Goal: Information Seeking & Learning: Learn about a topic

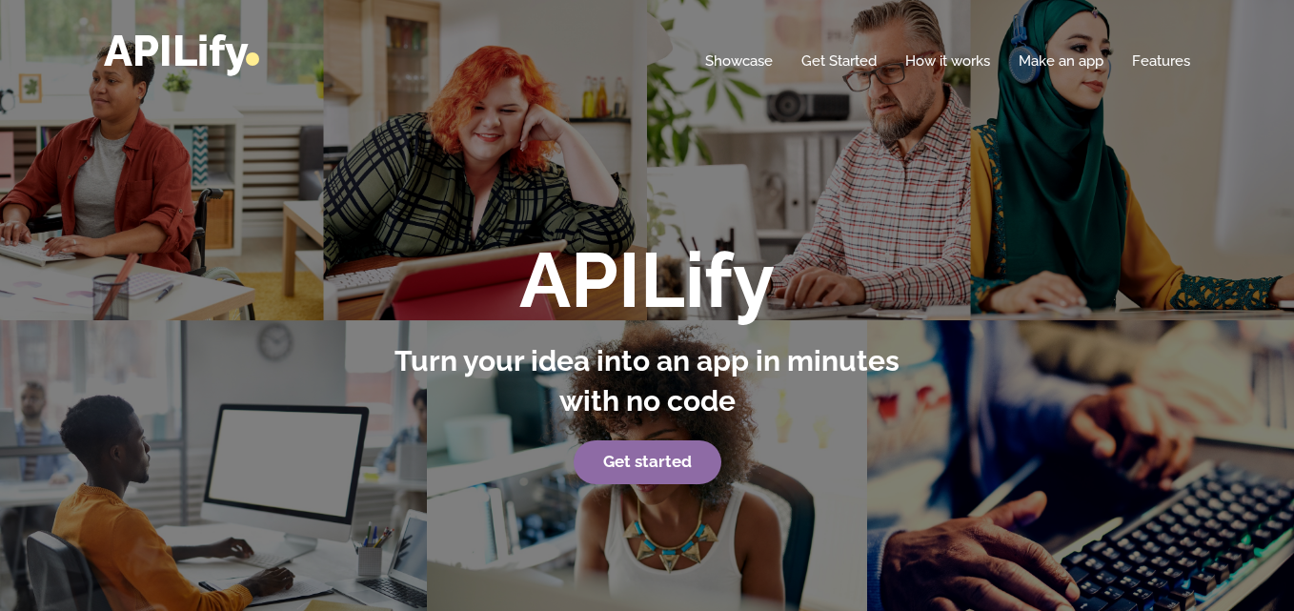
click at [637, 468] on strong "Get started" at bounding box center [647, 461] width 89 height 19
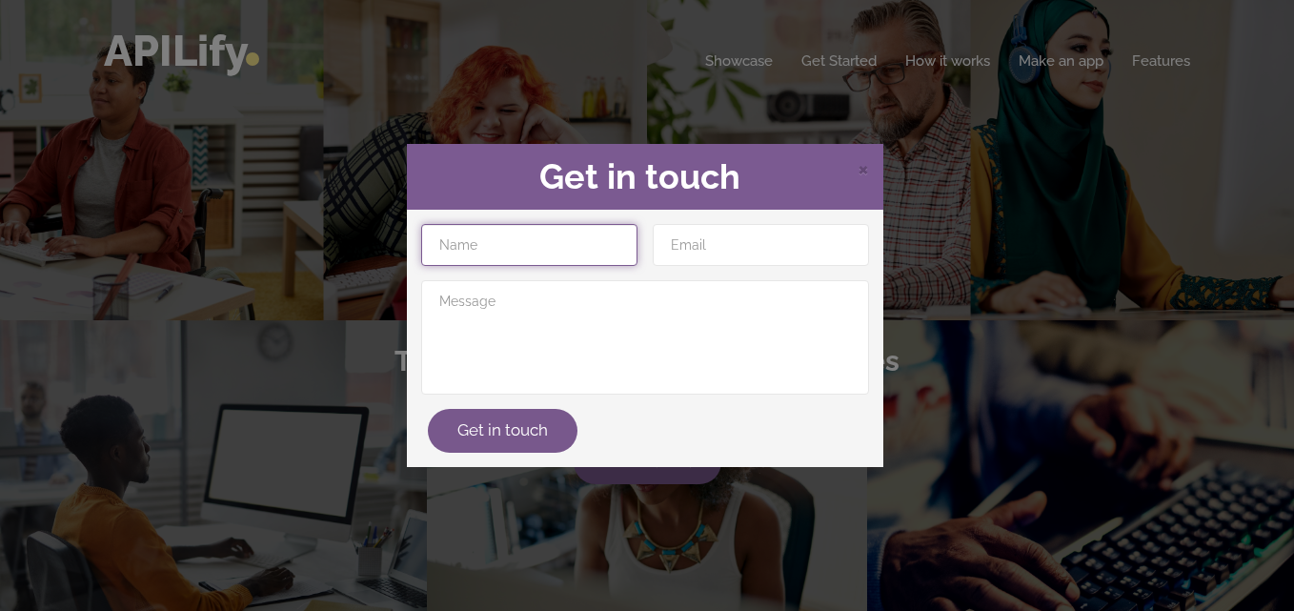
click at [521, 234] on input "text" at bounding box center [529, 245] width 216 height 42
click at [862, 169] on span "×" at bounding box center [863, 167] width 11 height 29
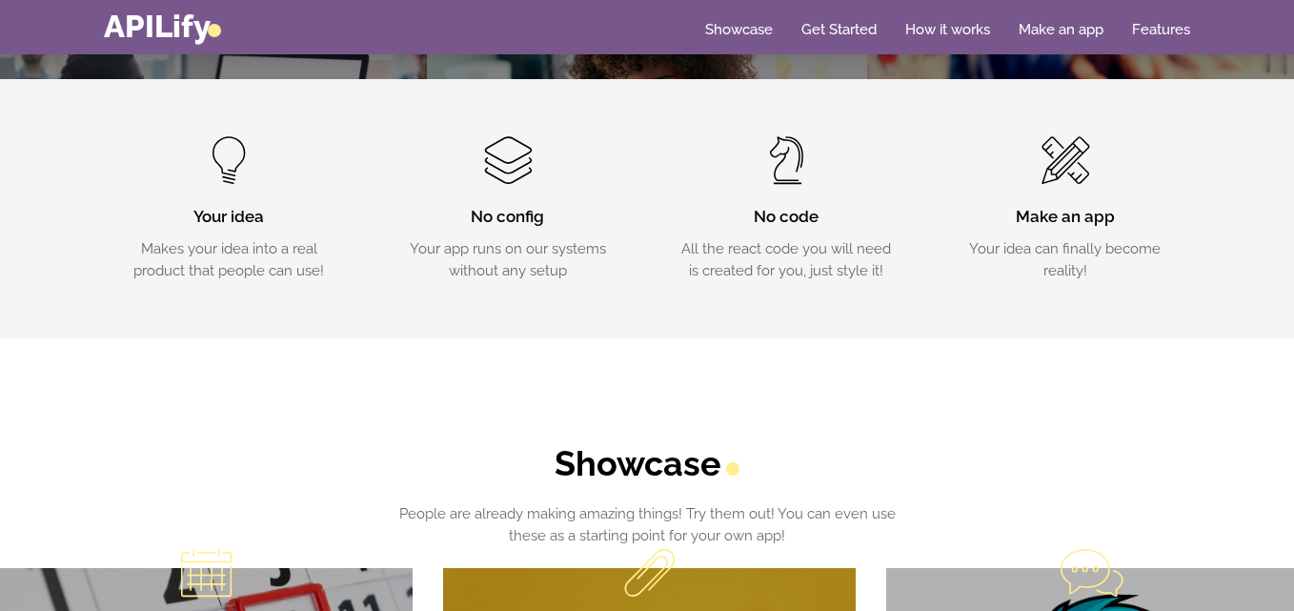
scroll to position [593, 0]
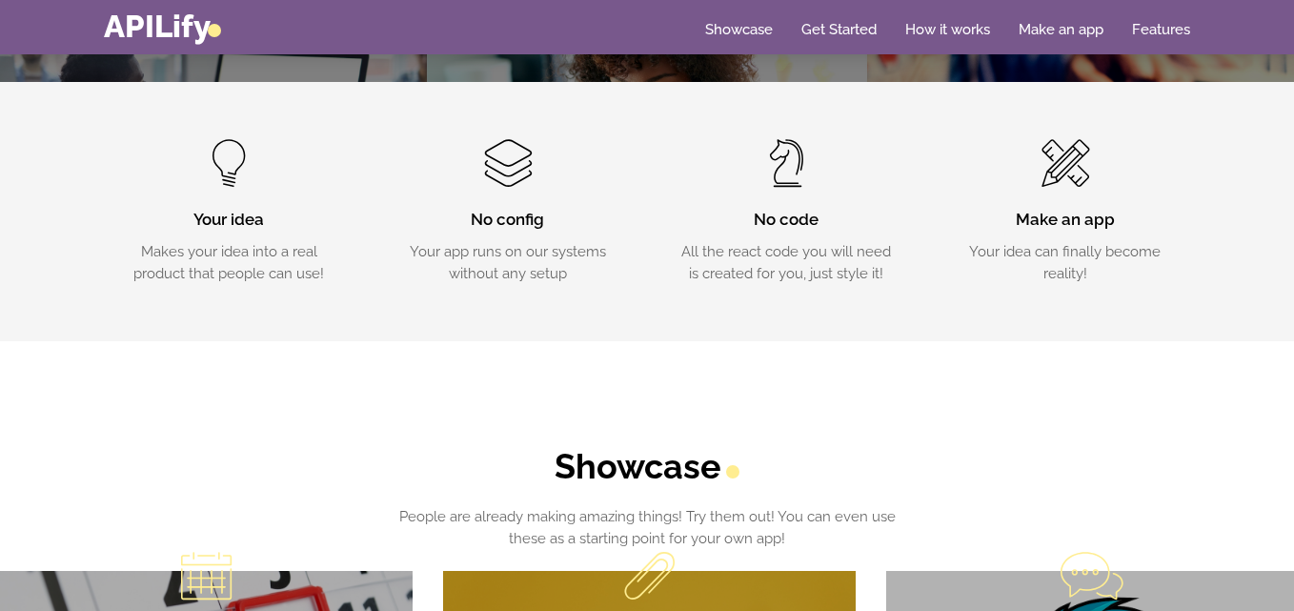
click at [1050, 184] on span at bounding box center [1066, 163] width 46 height 48
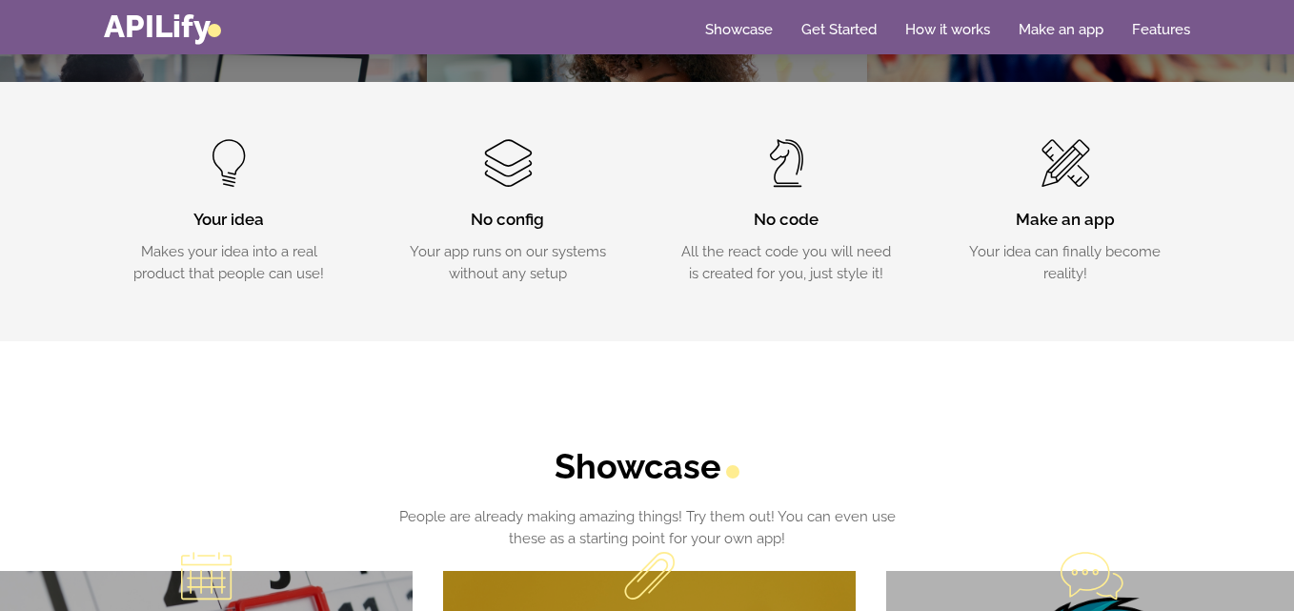
click at [1014, 284] on p "Your idea can finally become reality!" at bounding box center [1066, 262] width 222 height 43
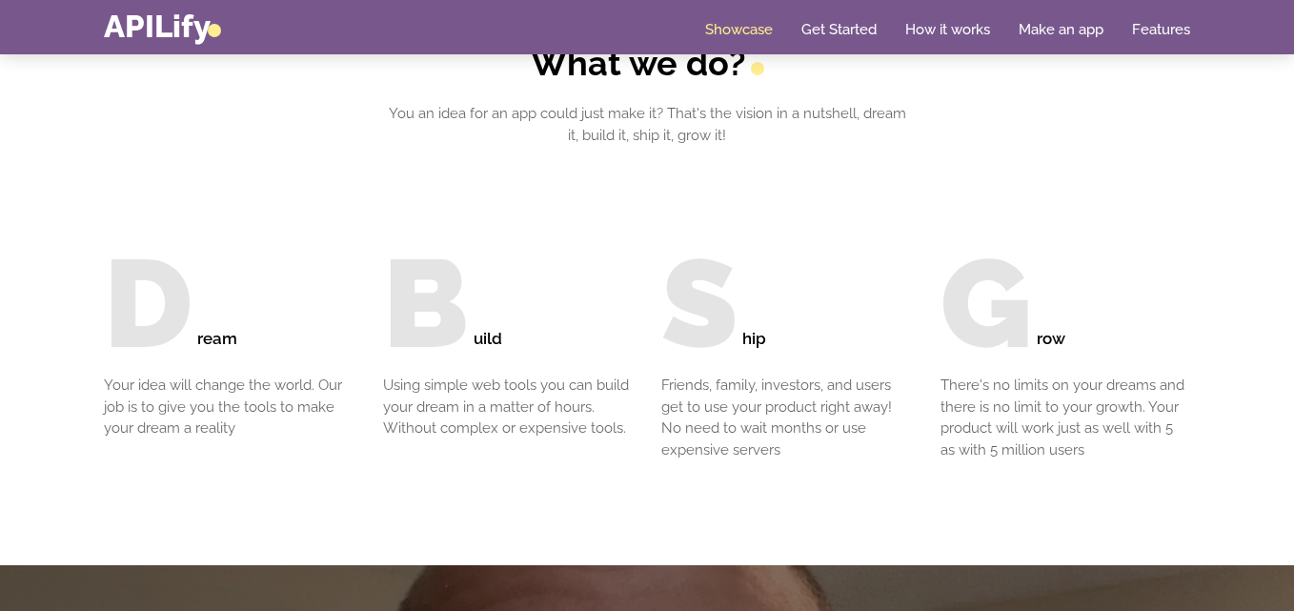
scroll to position [1793, 0]
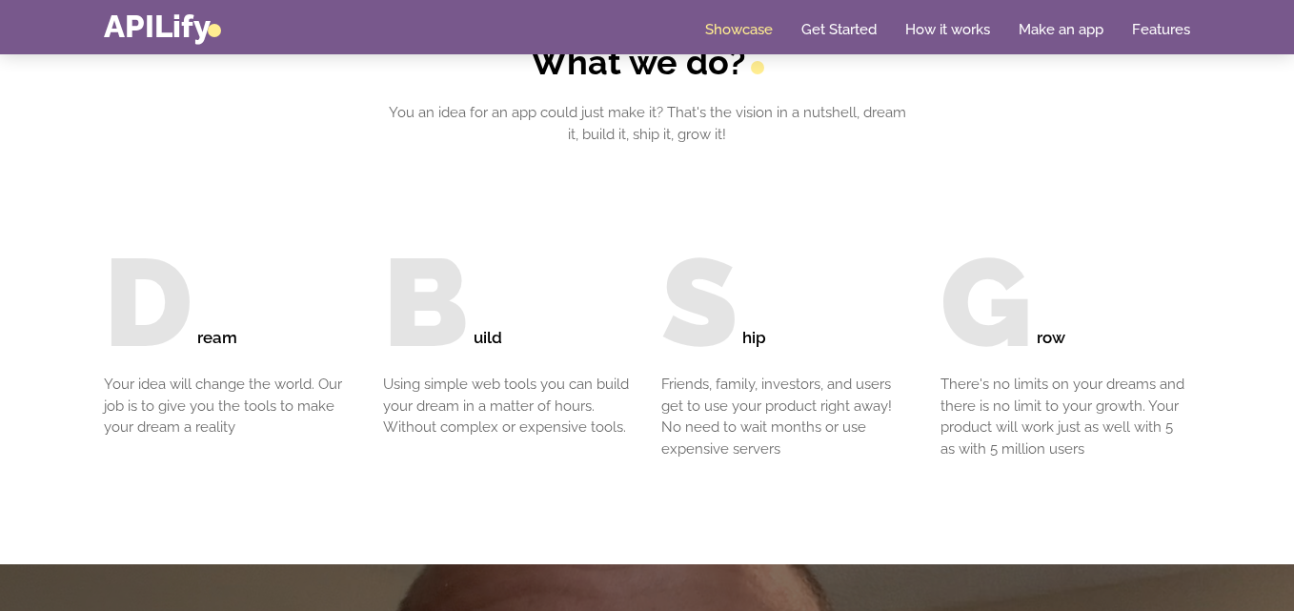
click at [252, 351] on h3 "ream" at bounding box center [275, 302] width 157 height 124
click at [539, 334] on h3 "uild" at bounding box center [554, 302] width 160 height 124
click at [909, 325] on h3 "hip" at bounding box center [827, 302] width 170 height 124
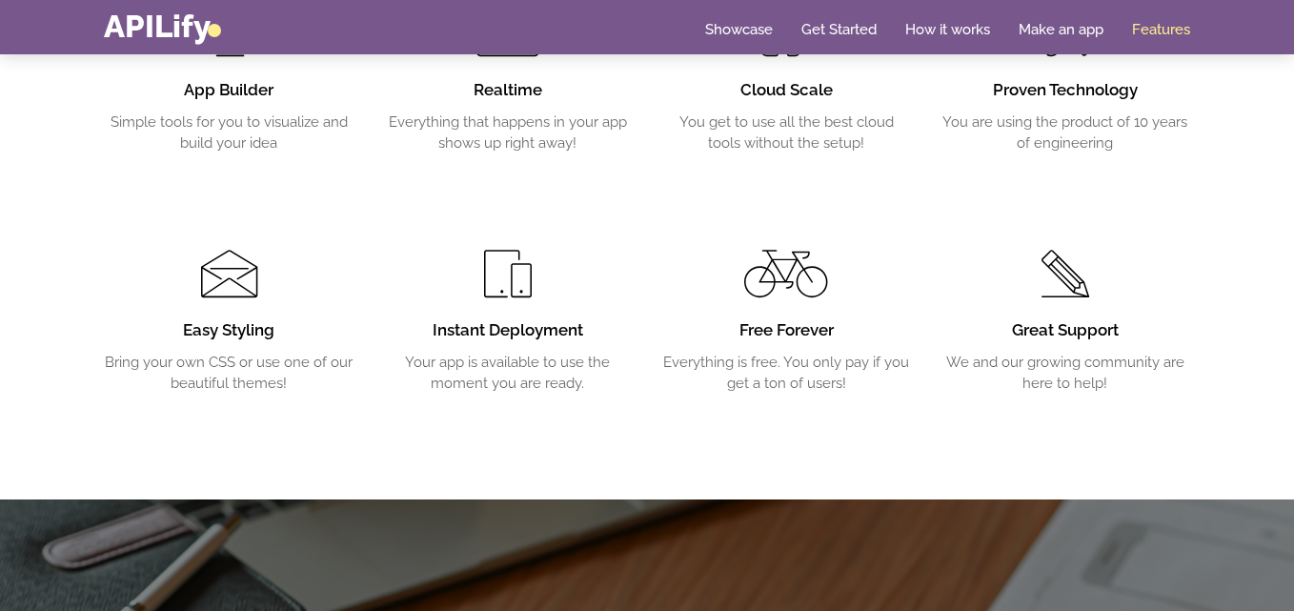
scroll to position [3243, 0]
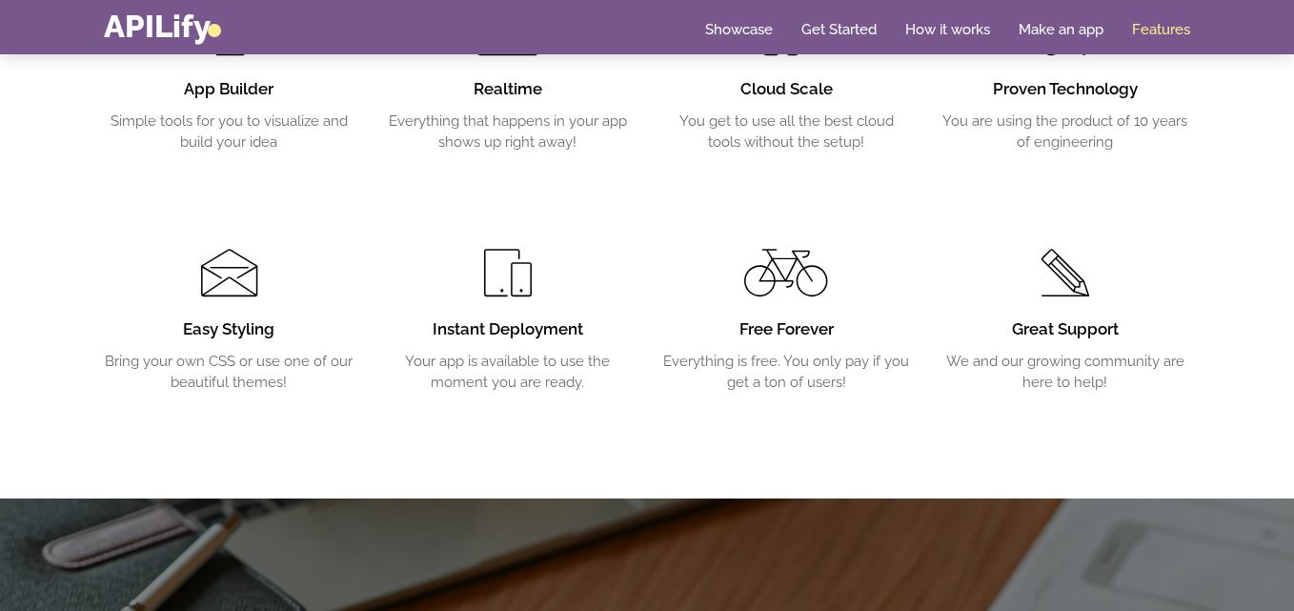
click at [171, 103] on div "App Builder Simple tools for you to visualize and build your idea" at bounding box center [229, 106] width 251 height 94
click at [590, 131] on p "Everything that happens in your app shows up right away!" at bounding box center [508, 132] width 251 height 43
click at [719, 94] on h3 "Cloud Scale" at bounding box center [786, 89] width 251 height 23
click at [739, 33] on link "Showcase" at bounding box center [739, 29] width 68 height 19
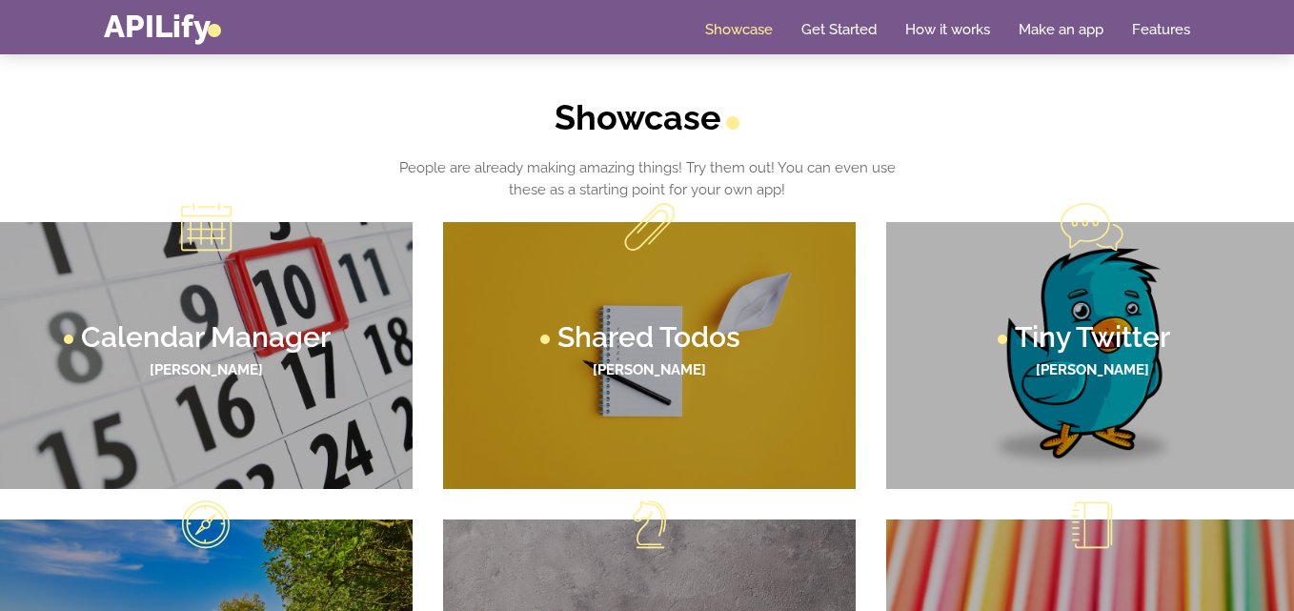
scroll to position [882, 0]
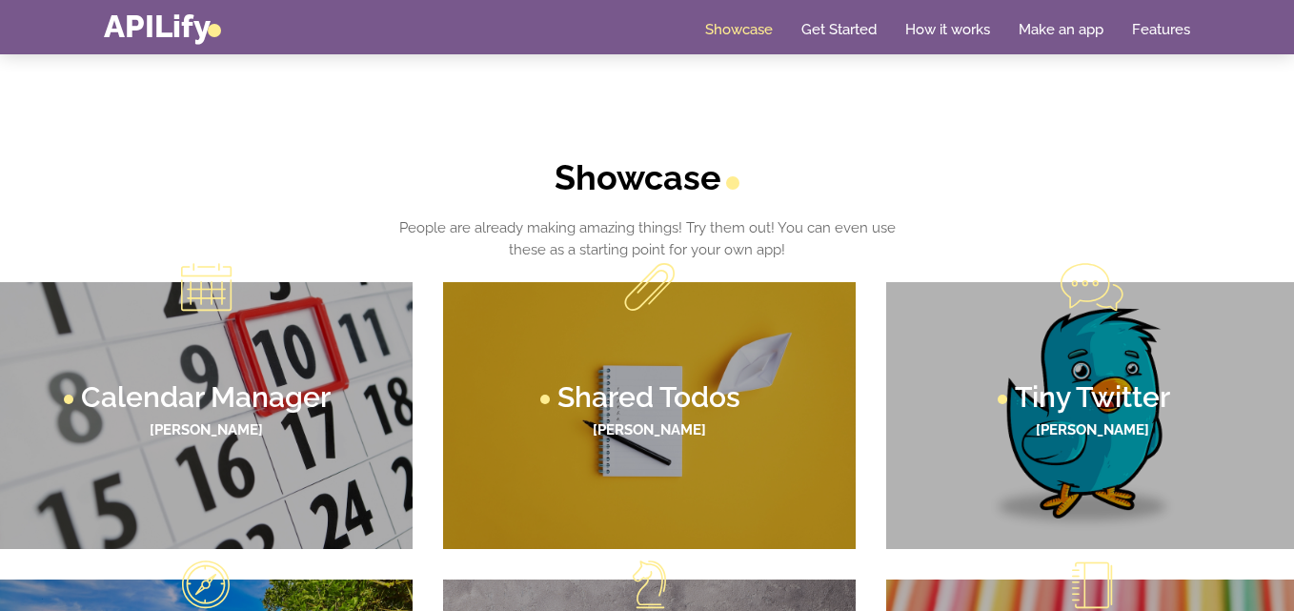
click at [739, 33] on link "Showcase" at bounding box center [739, 29] width 68 height 19
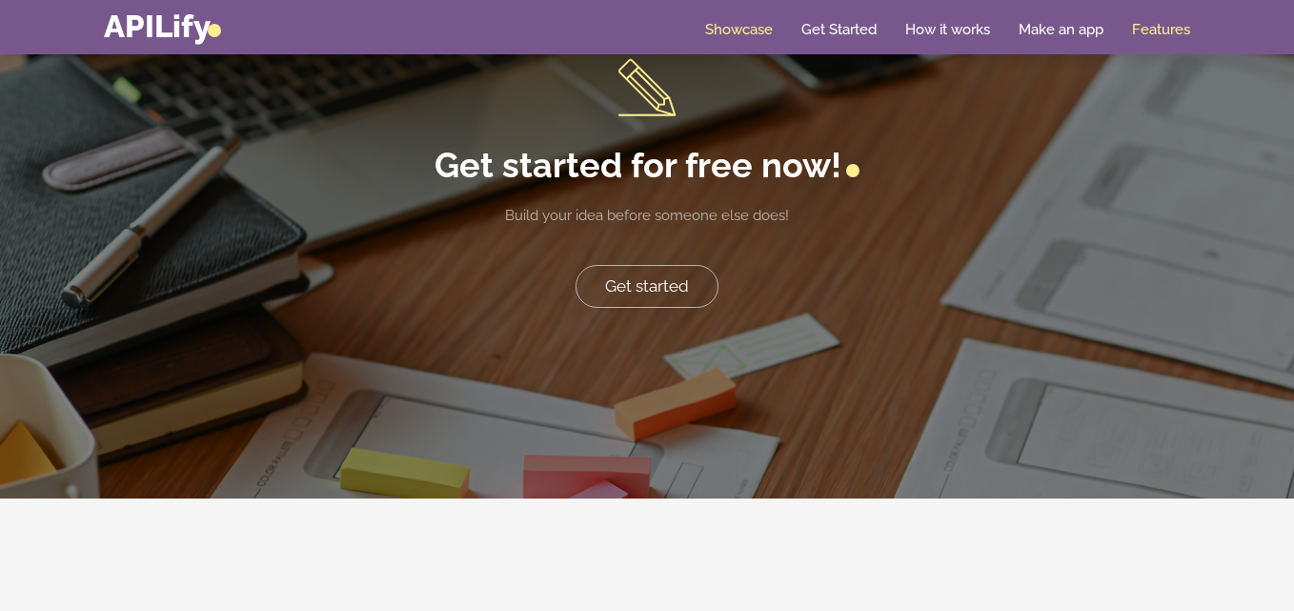
scroll to position [3875, 0]
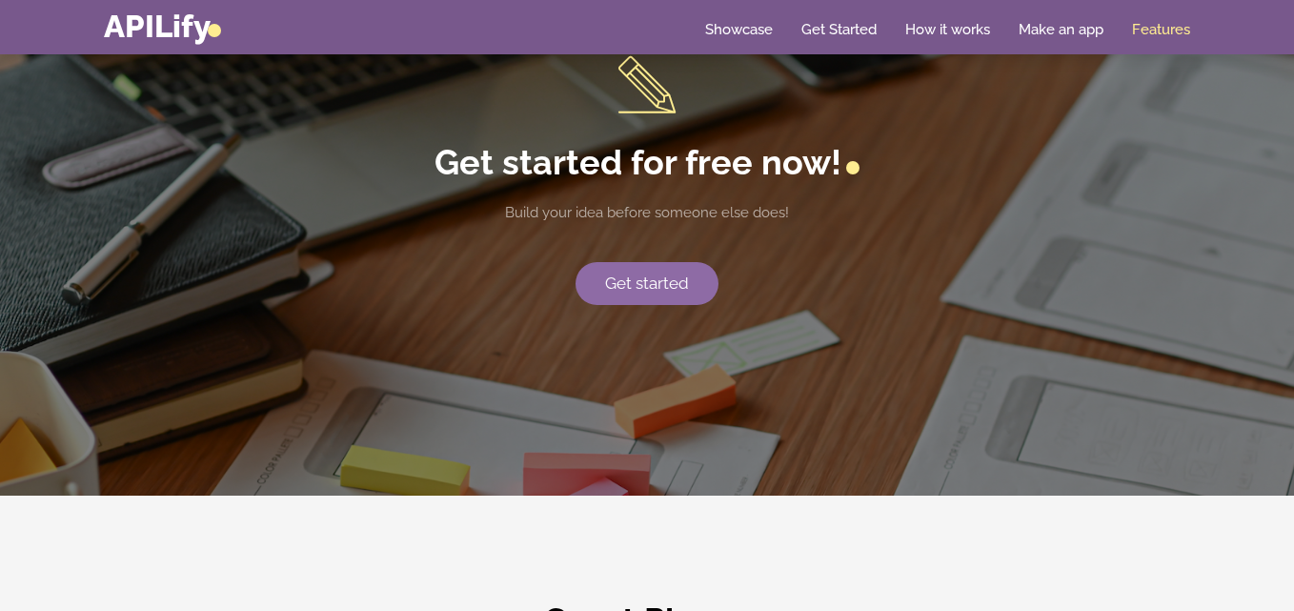
click at [660, 290] on link "Get started" at bounding box center [647, 284] width 143 height 44
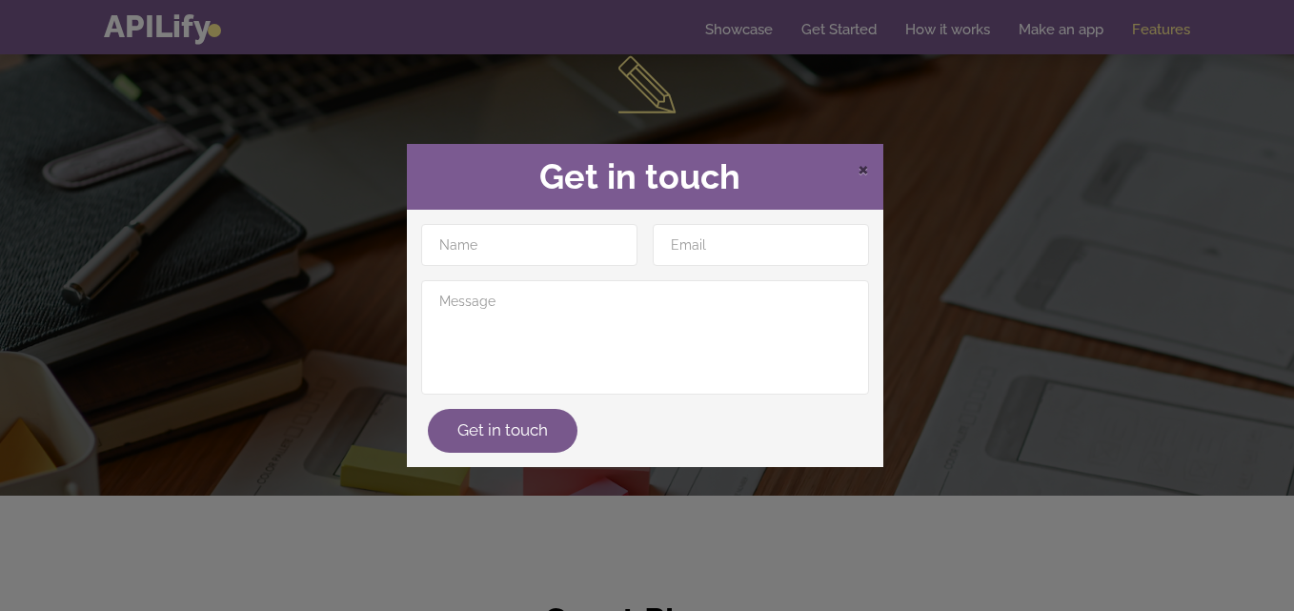
click at [861, 173] on span "×" at bounding box center [863, 167] width 11 height 29
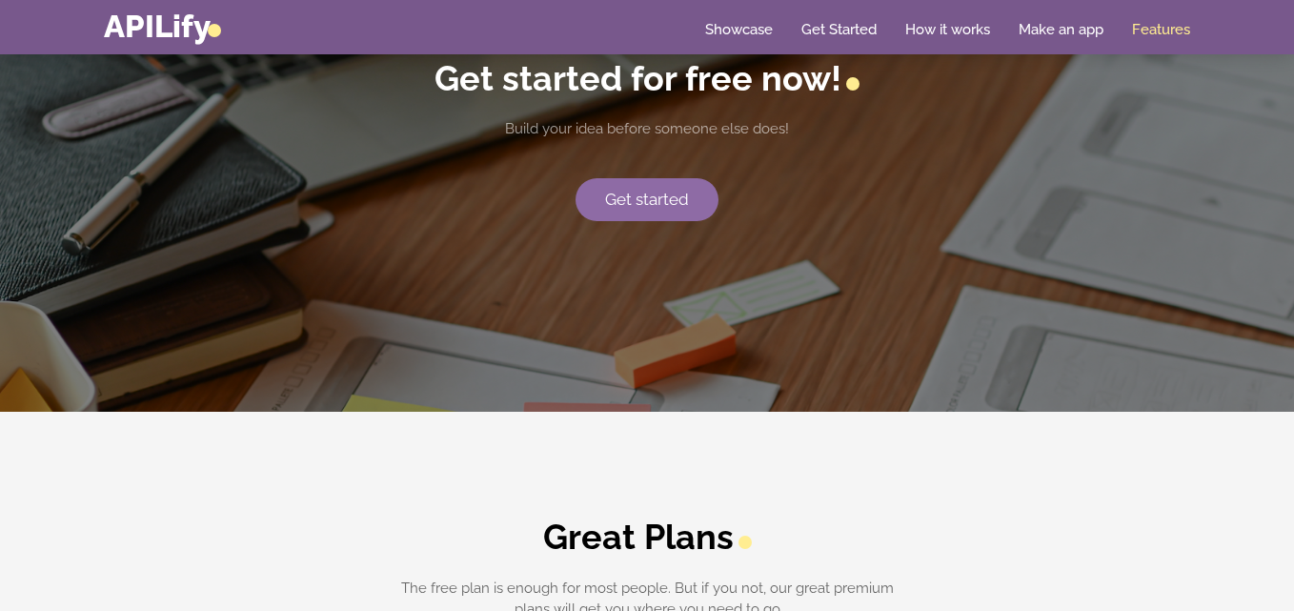
scroll to position [3954, 0]
